Goal: Information Seeking & Learning: Understand process/instructions

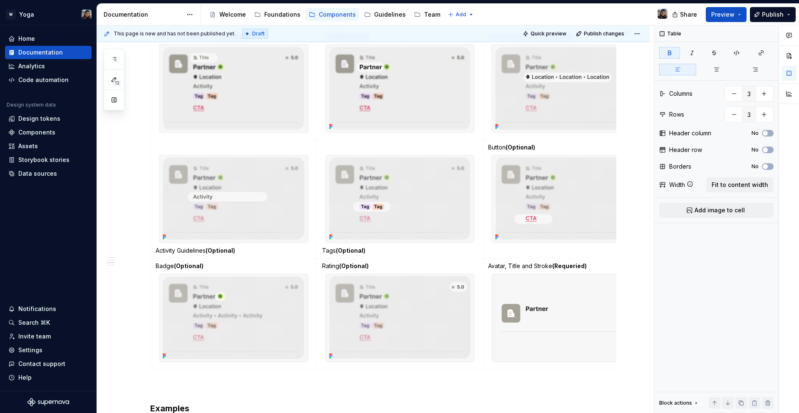
scroll to position [0, 34]
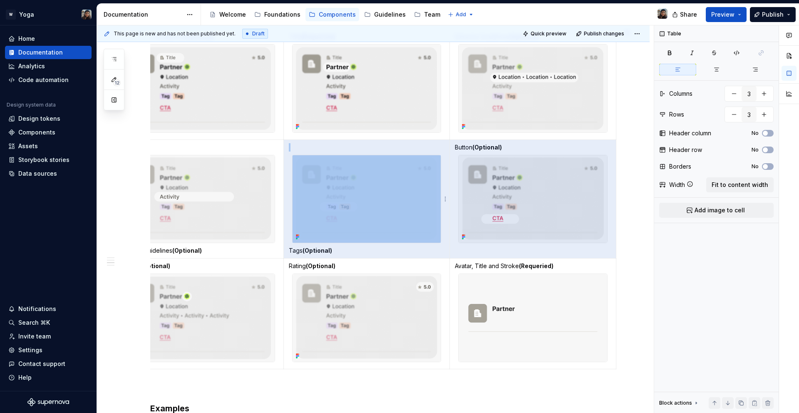
drag, startPoint x: 512, startPoint y: 147, endPoint x: 448, endPoint y: 147, distance: 64.9
click at [448, 147] on tr "Activity Guidelines (Optional) Tags (Optional) Button (Optional)" at bounding box center [366, 198] width 499 height 119
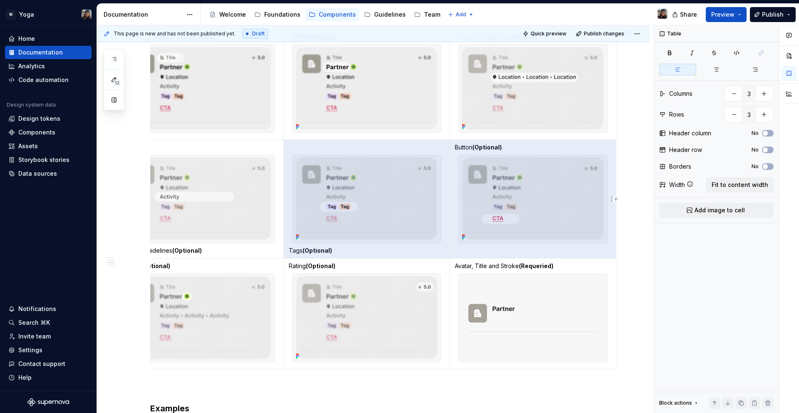
click at [500, 147] on strong "(Optional)" at bounding box center [488, 147] width 30 height 7
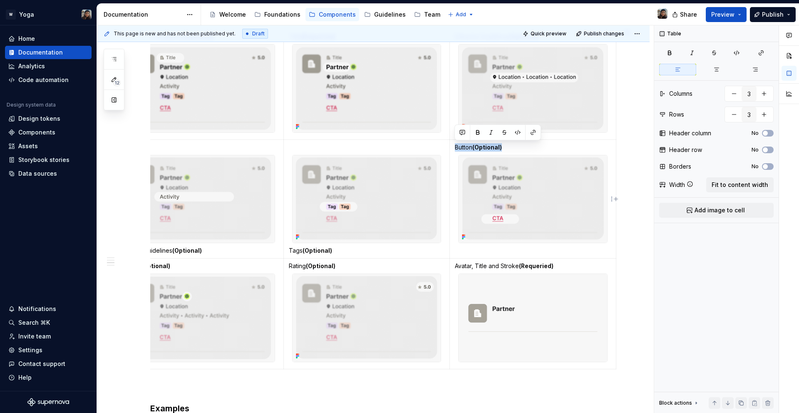
drag, startPoint x: 511, startPoint y: 148, endPoint x: 458, endPoint y: 149, distance: 53.3
click at [455, 149] on p "Button (Optional)" at bounding box center [533, 147] width 156 height 8
copy p "Button (Optional)"
click at [476, 247] on td "Button (Optional)" at bounding box center [533, 198] width 167 height 119
click at [470, 254] on td "Button (Optional)" at bounding box center [533, 198] width 167 height 119
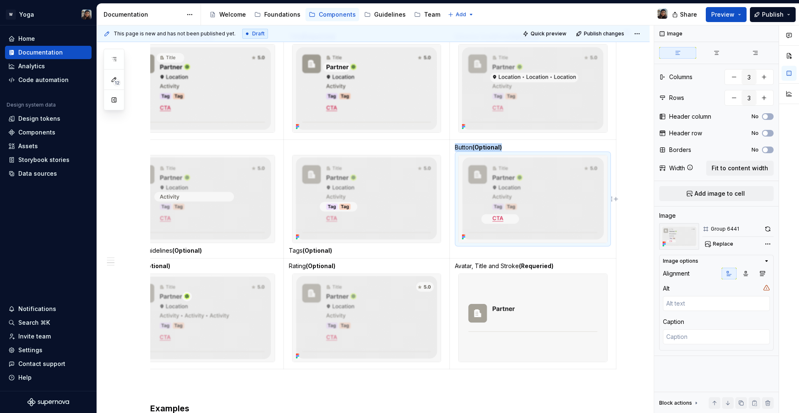
click at [533, 236] on img at bounding box center [533, 199] width 149 height 88
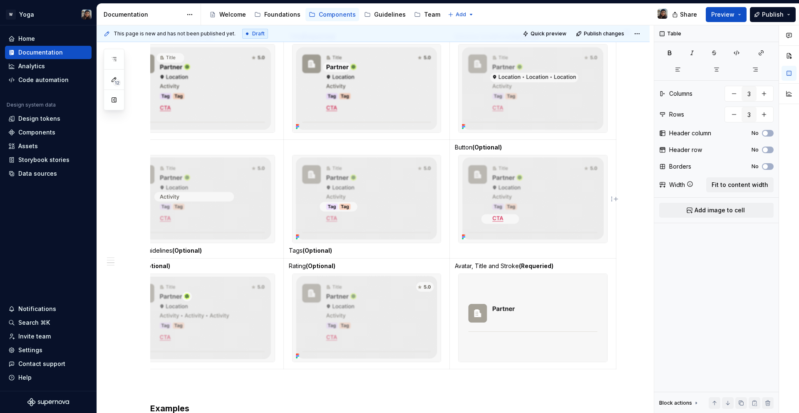
scroll to position [0, 3]
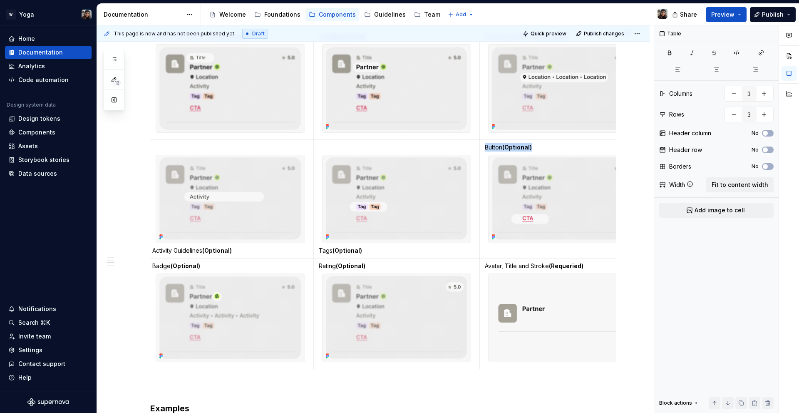
click at [569, 227] on img at bounding box center [563, 199] width 149 height 88
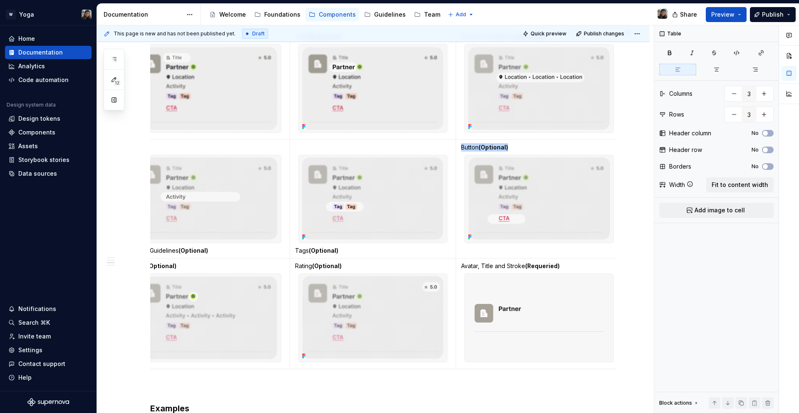
click at [555, 226] on img at bounding box center [539, 199] width 149 height 88
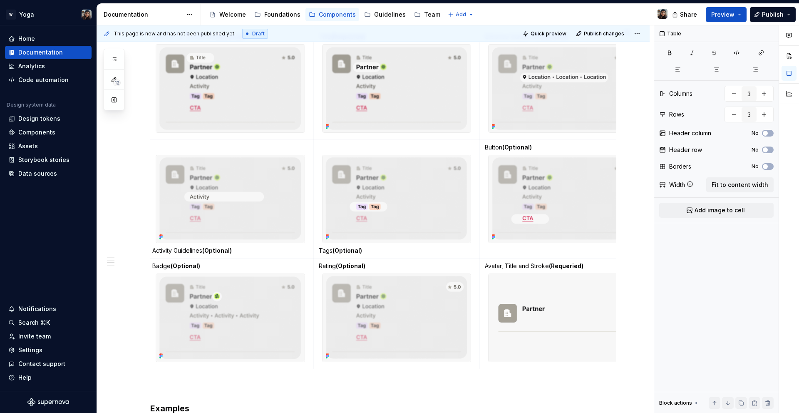
scroll to position [0, 34]
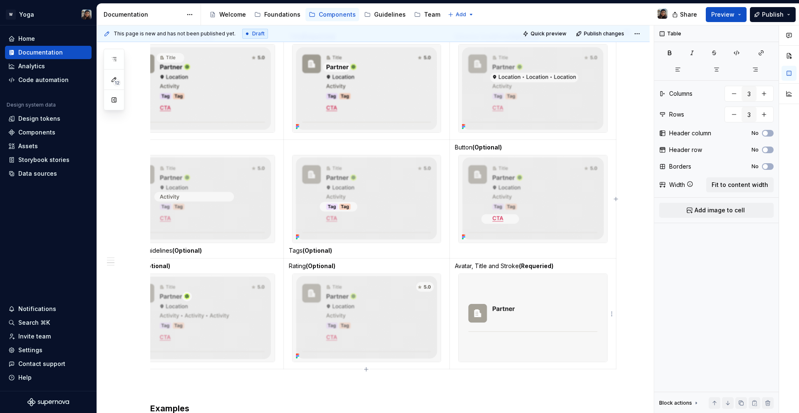
click at [531, 261] on td "Avatar, Title and Stroke (Requeried)" at bounding box center [533, 314] width 167 height 111
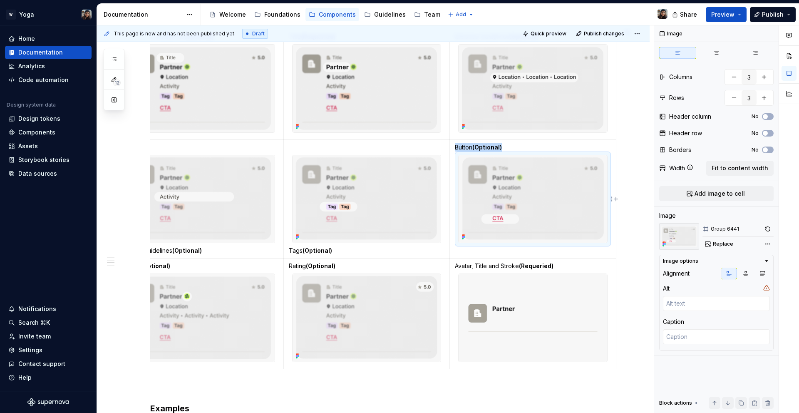
click at [530, 240] on img at bounding box center [533, 199] width 149 height 88
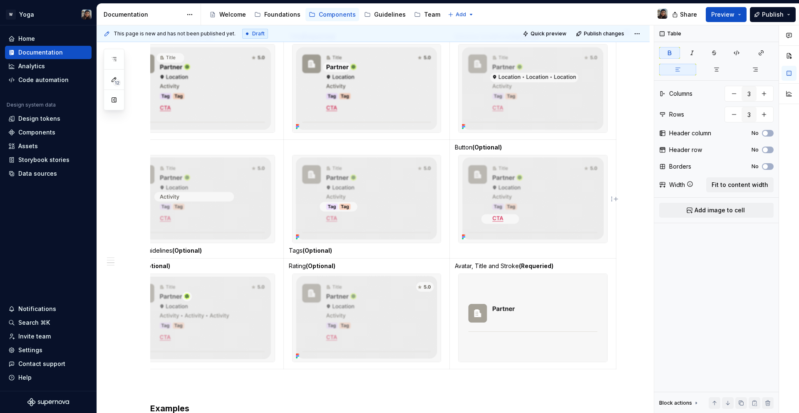
type textarea "*"
click at [530, 240] on img at bounding box center [533, 199] width 149 height 88
click at [460, 252] on p "aa" at bounding box center [533, 250] width 156 height 8
click at [458, 251] on p "aa" at bounding box center [533, 250] width 156 height 8
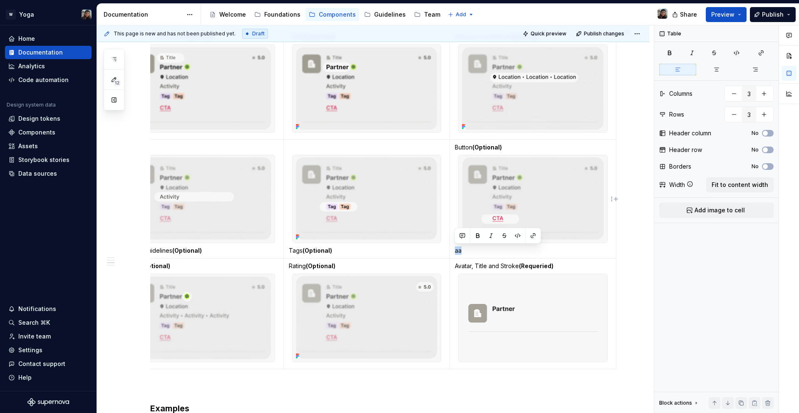
click at [458, 251] on p "aa" at bounding box center [533, 250] width 156 height 8
click at [476, 149] on strong "(Optional)" at bounding box center [488, 147] width 30 height 7
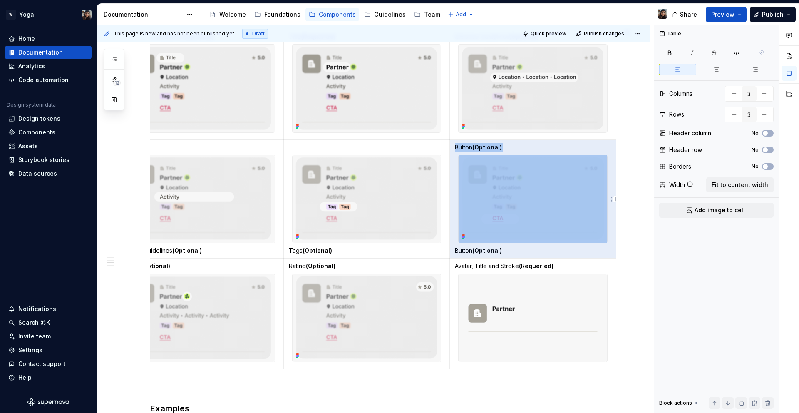
click at [476, 149] on strong "(Optional)" at bounding box center [488, 147] width 30 height 7
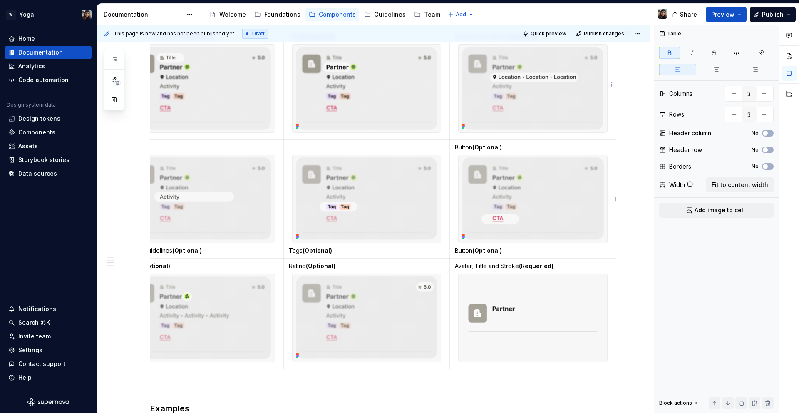
click at [496, 138] on td "Entrance Guidelines (Optional)" at bounding box center [533, 84] width 167 height 111
click at [491, 147] on strong "(Optional)" at bounding box center [488, 147] width 30 height 7
drag, startPoint x: 504, startPoint y: 147, endPoint x: 455, endPoint y: 145, distance: 48.8
click at [455, 145] on p "Button (Optional)" at bounding box center [533, 147] width 156 height 8
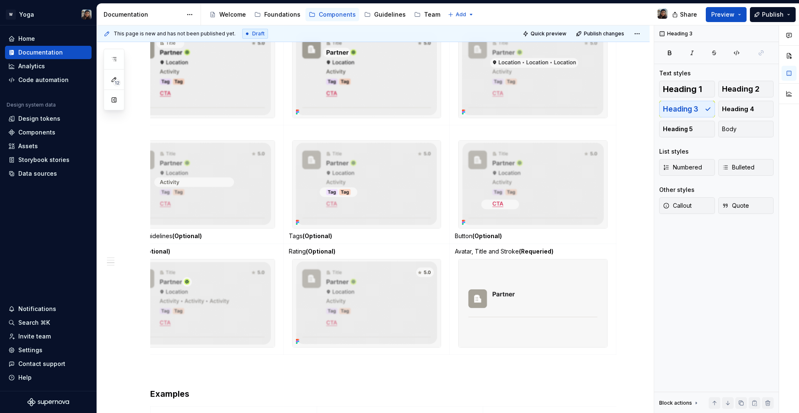
scroll to position [0, 0]
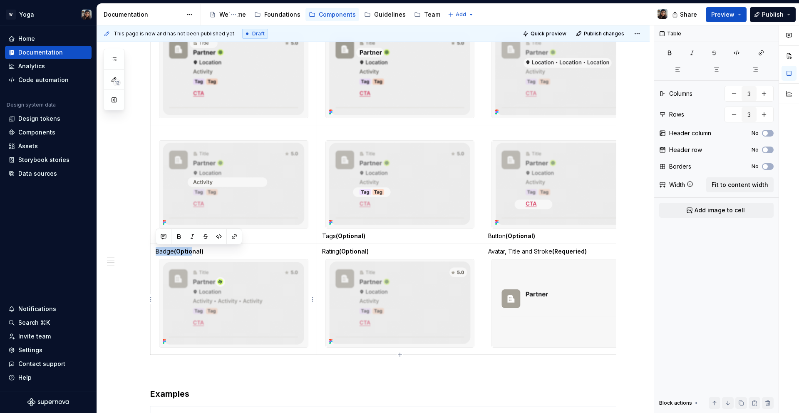
drag, startPoint x: 194, startPoint y: 252, endPoint x: 184, endPoint y: 249, distance: 10.5
click at [155, 245] on td "Badge (Optional)" at bounding box center [234, 299] width 167 height 111
click at [196, 251] on strong "(Optional)" at bounding box center [189, 251] width 30 height 7
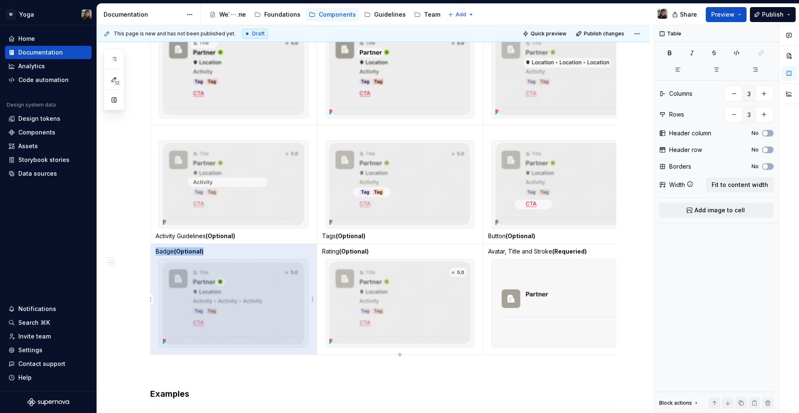
click at [196, 251] on strong "(Optional)" at bounding box center [189, 251] width 30 height 7
click at [199, 254] on strong "(Optional)" at bounding box center [189, 251] width 30 height 7
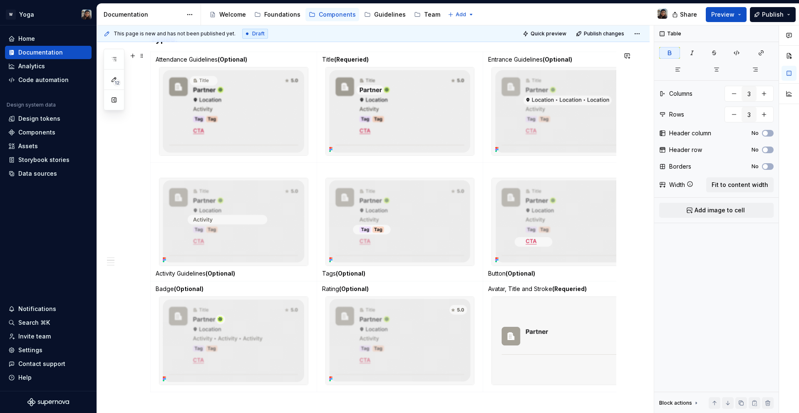
scroll to position [544, 0]
drag, startPoint x: 220, startPoint y: 291, endPoint x: 154, endPoint y: 287, distance: 65.9
click at [154, 287] on td "Badge (Optional)" at bounding box center [234, 337] width 167 height 111
copy p "Badge (Optional)"
click at [295, 359] on img at bounding box center [233, 342] width 149 height 88
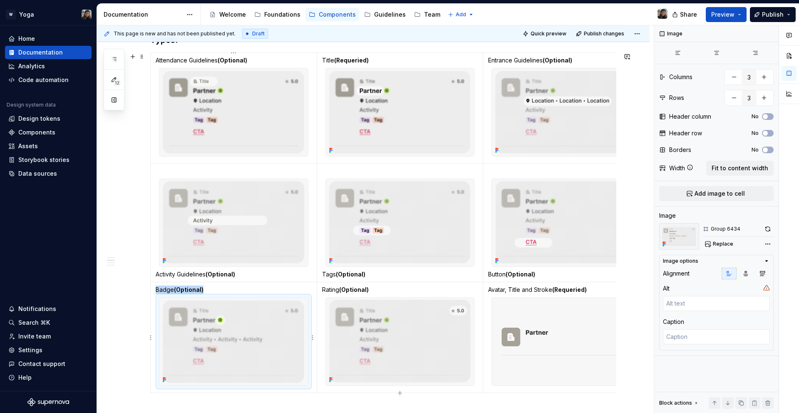
click at [308, 380] on div at bounding box center [233, 341] width 149 height 89
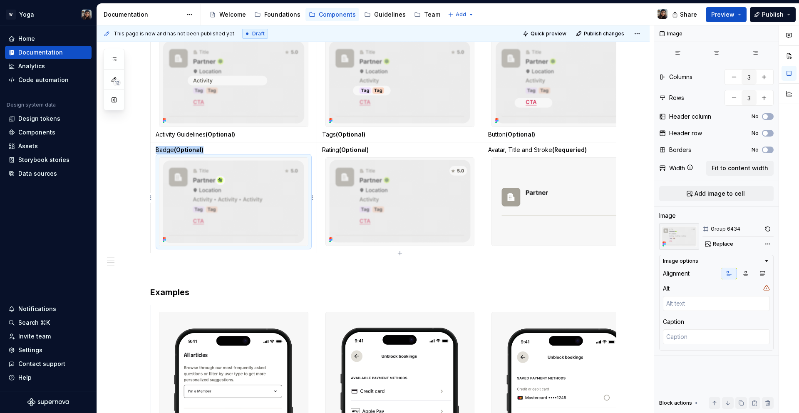
click at [300, 230] on img at bounding box center [233, 202] width 149 height 88
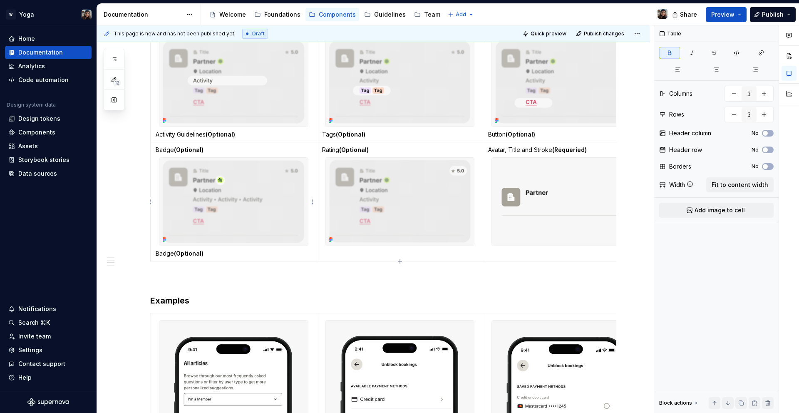
click at [212, 152] on p "Badge (Optional)" at bounding box center [234, 150] width 156 height 8
click at [172, 151] on p "Badge (Optional)" at bounding box center [234, 150] width 156 height 8
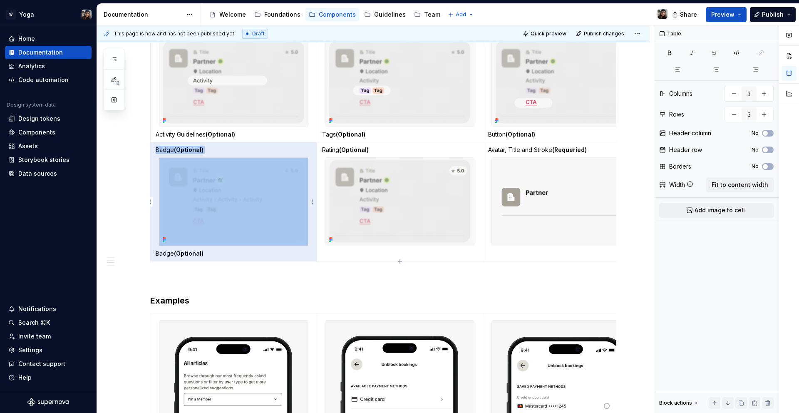
click at [172, 151] on p "Badge (Optional)" at bounding box center [234, 150] width 156 height 8
drag, startPoint x: 195, startPoint y: 150, endPoint x: 200, endPoint y: 150, distance: 5.0
click at [195, 150] on strong "(Optional)" at bounding box center [189, 149] width 30 height 7
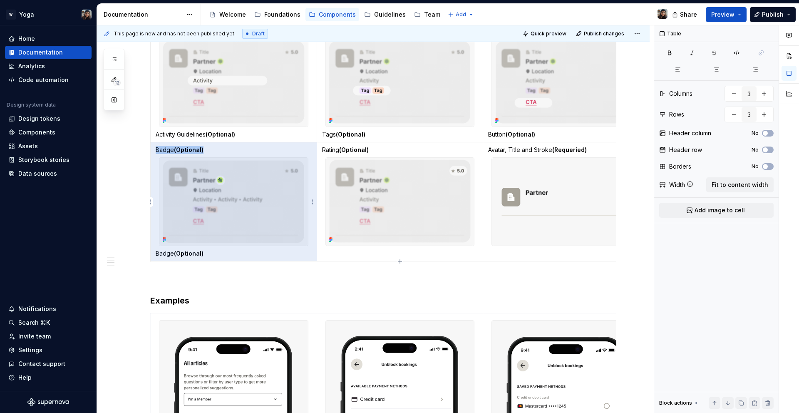
drag, startPoint x: 171, startPoint y: 148, endPoint x: 157, endPoint y: 149, distance: 14.2
click at [157, 149] on p "Badge (Optional)" at bounding box center [234, 150] width 156 height 8
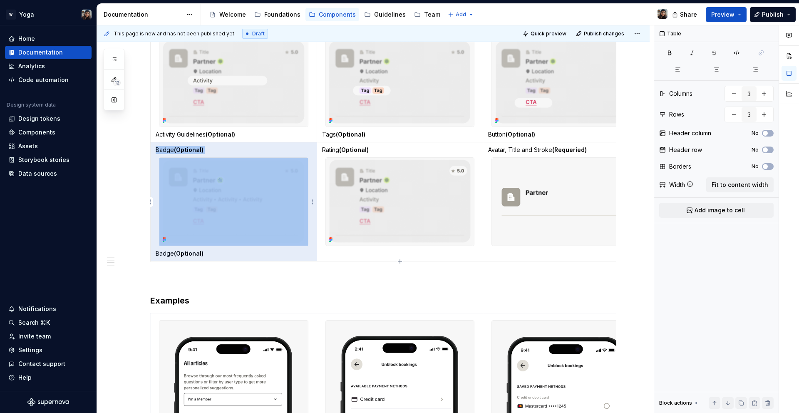
click at [157, 149] on p "Badge (Optional)" at bounding box center [234, 150] width 156 height 8
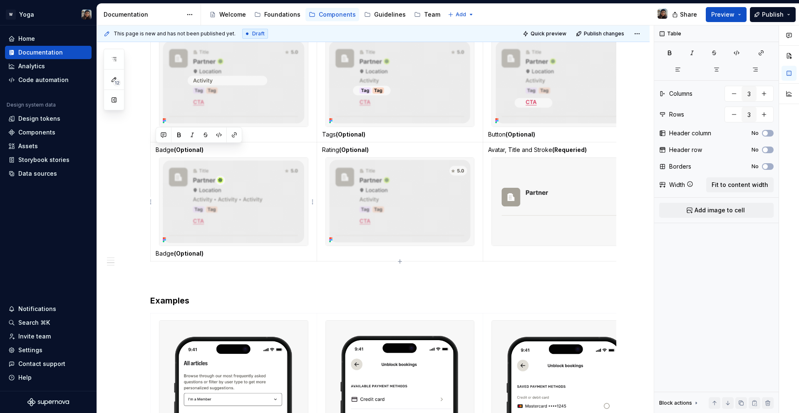
drag, startPoint x: 157, startPoint y: 149, endPoint x: 209, endPoint y: 146, distance: 53.0
click at [209, 146] on p "Badge (Optional)" at bounding box center [234, 150] width 156 height 8
drag, startPoint x: 154, startPoint y: 151, endPoint x: 205, endPoint y: 152, distance: 51.2
click at [205, 152] on td "Badge (Optional) Badge (Optional)" at bounding box center [234, 201] width 167 height 119
drag, startPoint x: 324, startPoint y: 149, endPoint x: 367, endPoint y: 148, distance: 42.9
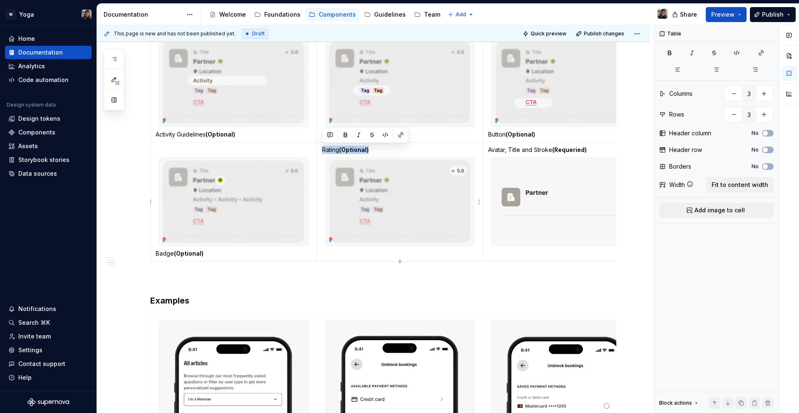
click at [367, 148] on p "Rating (Optional)" at bounding box center [400, 150] width 156 height 8
copy p "Rating (Optional)"
click at [371, 246] on div at bounding box center [400, 201] width 149 height 89
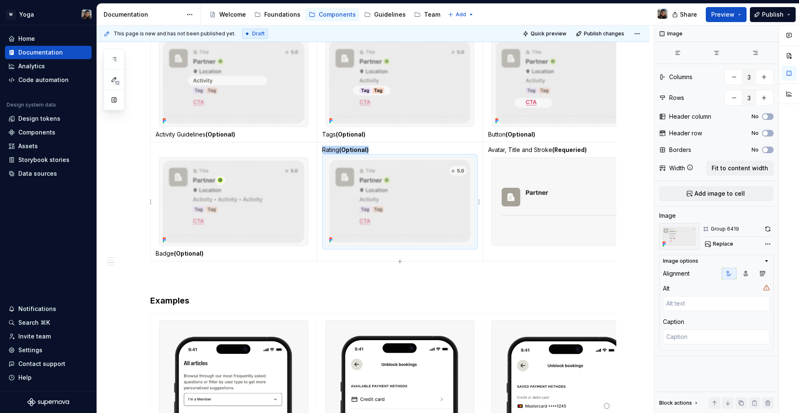
click at [382, 229] on img at bounding box center [400, 202] width 149 height 88
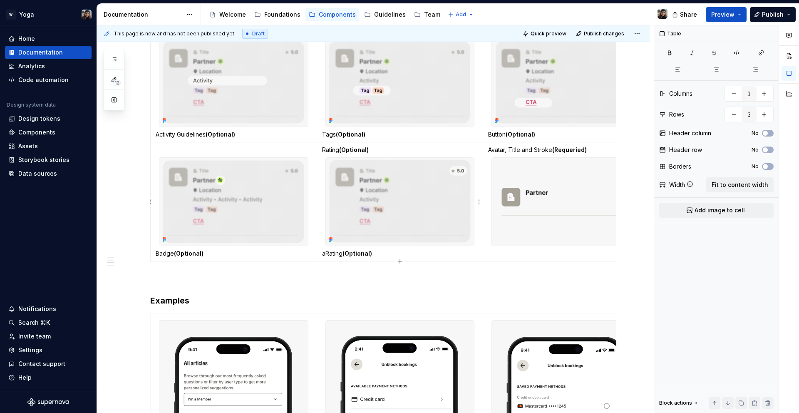
click at [324, 253] on p "aRating (Optional)" at bounding box center [400, 253] width 156 height 8
drag, startPoint x: 323, startPoint y: 148, endPoint x: 381, endPoint y: 149, distance: 57.5
click at [381, 149] on p "Rating (Optional)" at bounding box center [400, 150] width 156 height 8
drag, startPoint x: 489, startPoint y: 149, endPoint x: 598, endPoint y: 148, distance: 109.1
click at [598, 148] on p "Avatar, Title and Stroke (Requeried)" at bounding box center [566, 150] width 156 height 8
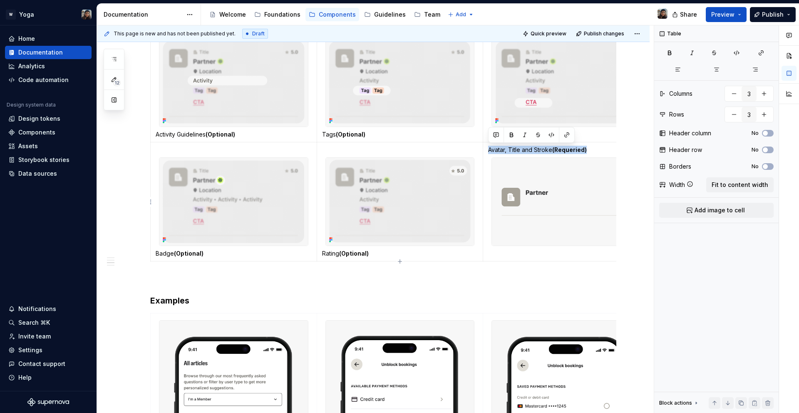
copy p "Avatar, Title and Stroke (Requeried)"
click at [501, 255] on td at bounding box center [566, 201] width 167 height 119
click at [497, 254] on td at bounding box center [566, 201] width 167 height 119
click at [514, 238] on img at bounding box center [566, 202] width 149 height 88
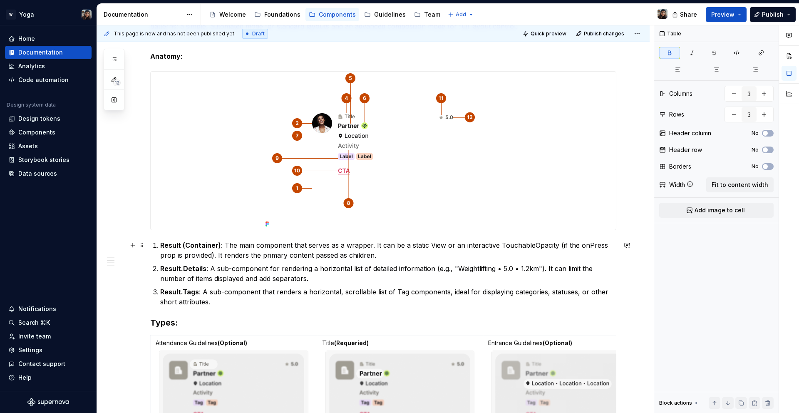
scroll to position [125, 0]
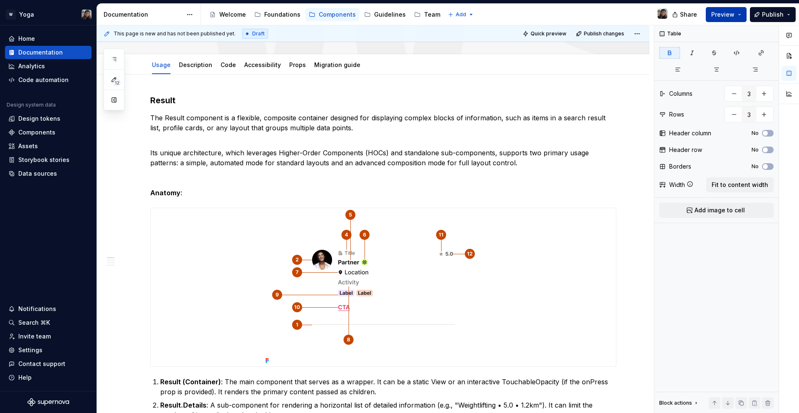
click at [732, 18] on span "Preview" at bounding box center [722, 14] width 23 height 8
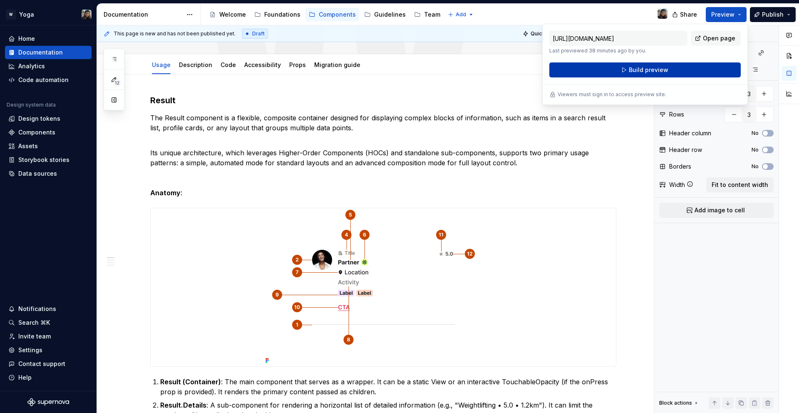
click at [664, 69] on span "Build preview" at bounding box center [649, 70] width 40 height 8
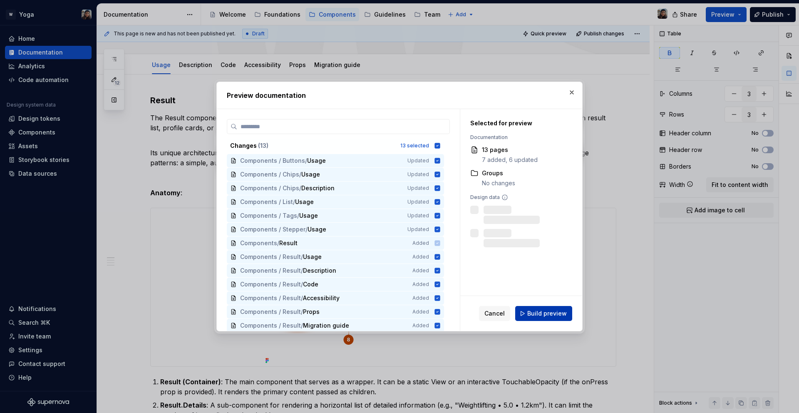
click at [540, 318] on button "Build preview" at bounding box center [543, 313] width 57 height 15
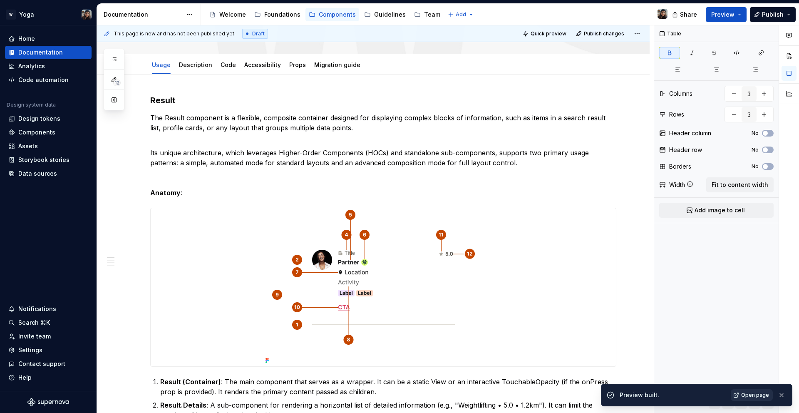
click at [751, 392] on span "Open page" at bounding box center [755, 395] width 28 height 7
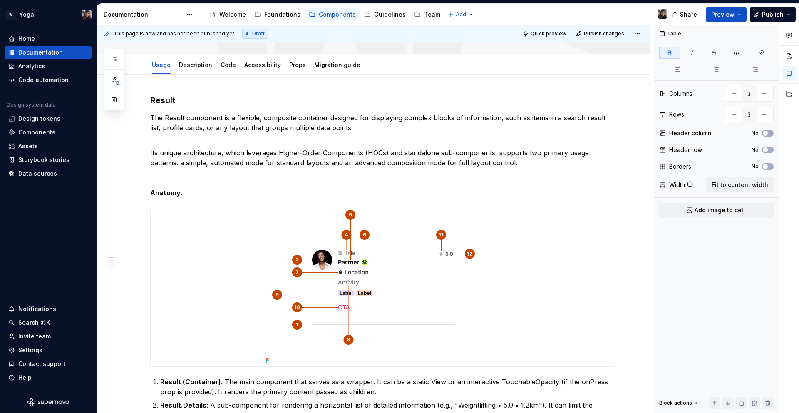
type textarea "*"
